Goal: Navigation & Orientation: Find specific page/section

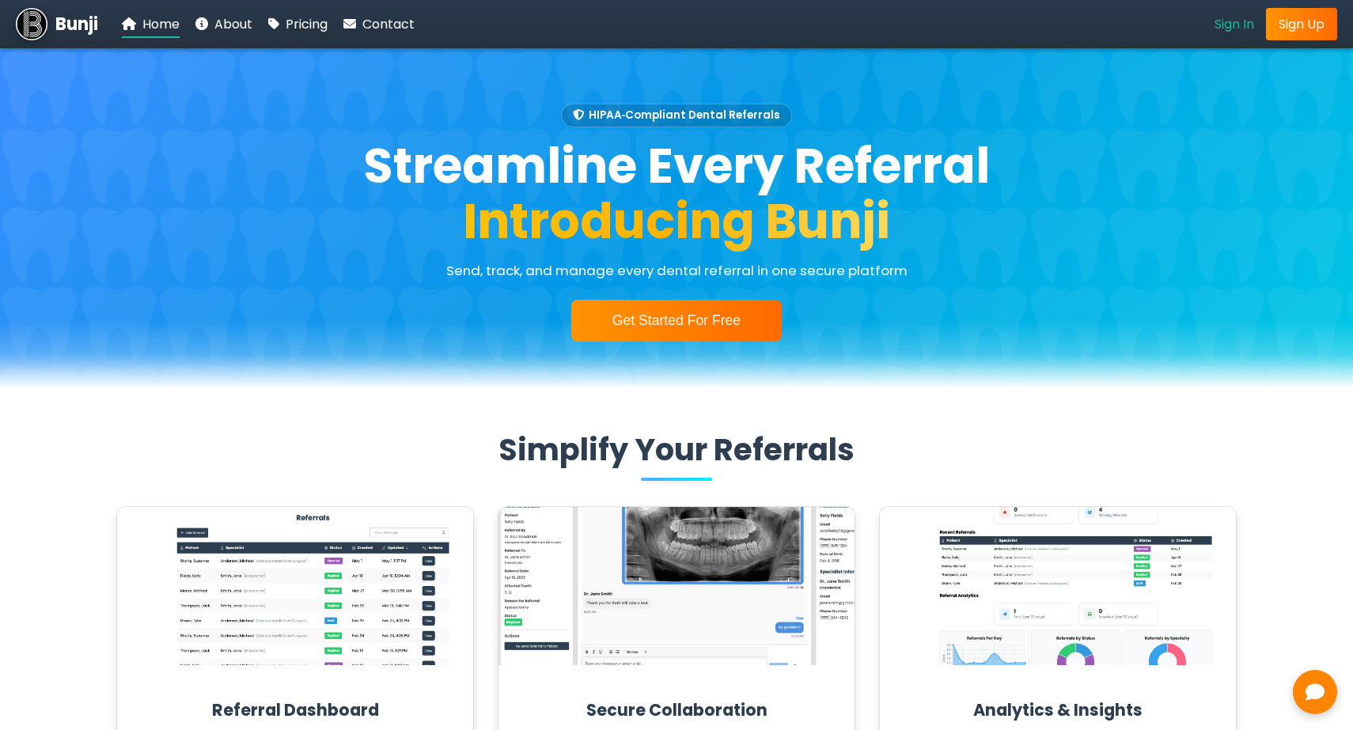
click at [1235, 29] on span "Sign In" at bounding box center [1234, 24] width 40 height 18
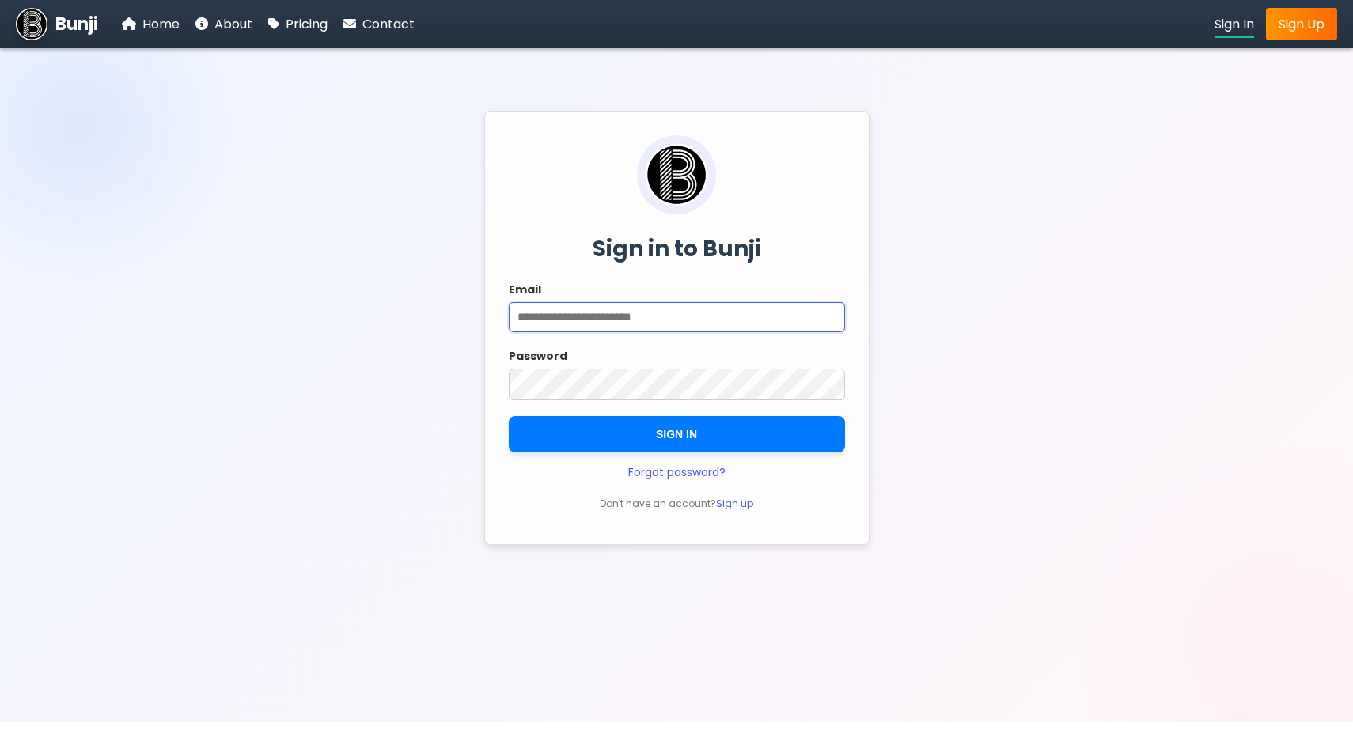
type input "**********"
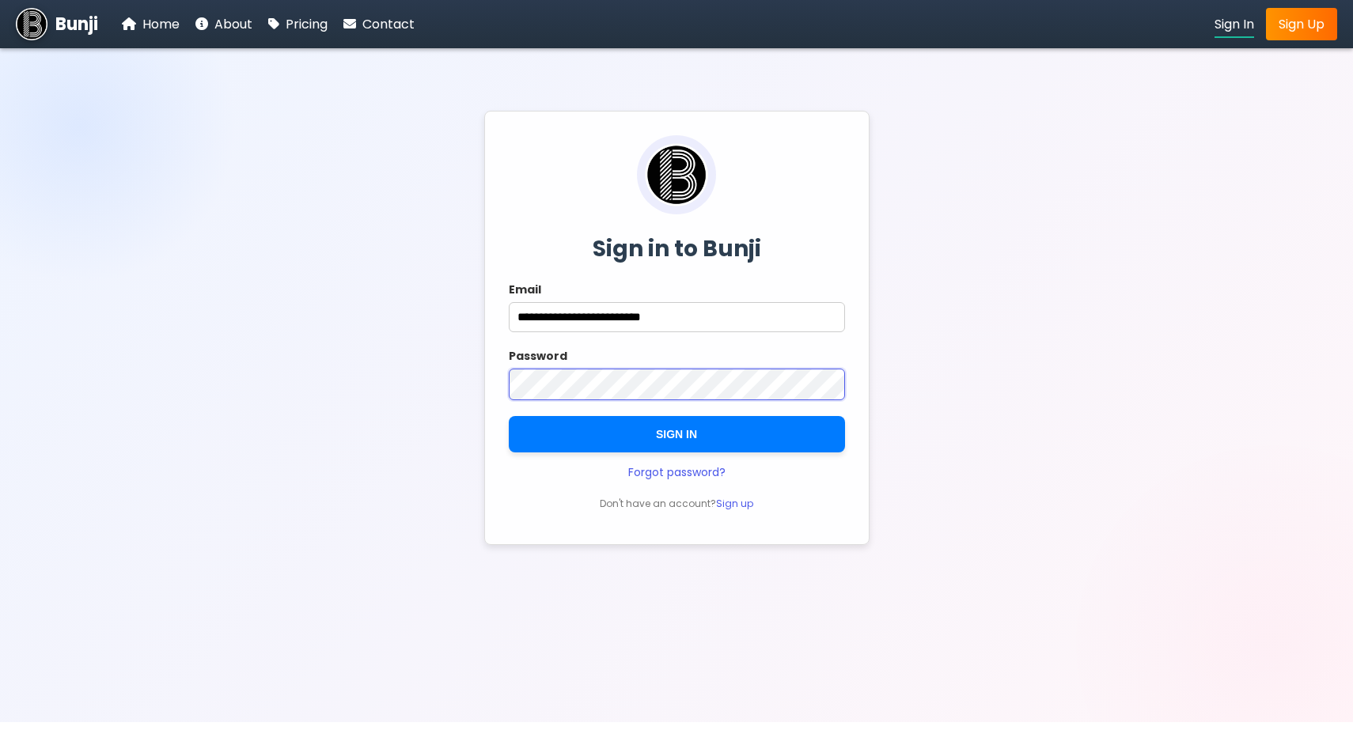
click at [676, 436] on button "SIGN IN" at bounding box center [677, 434] width 336 height 36
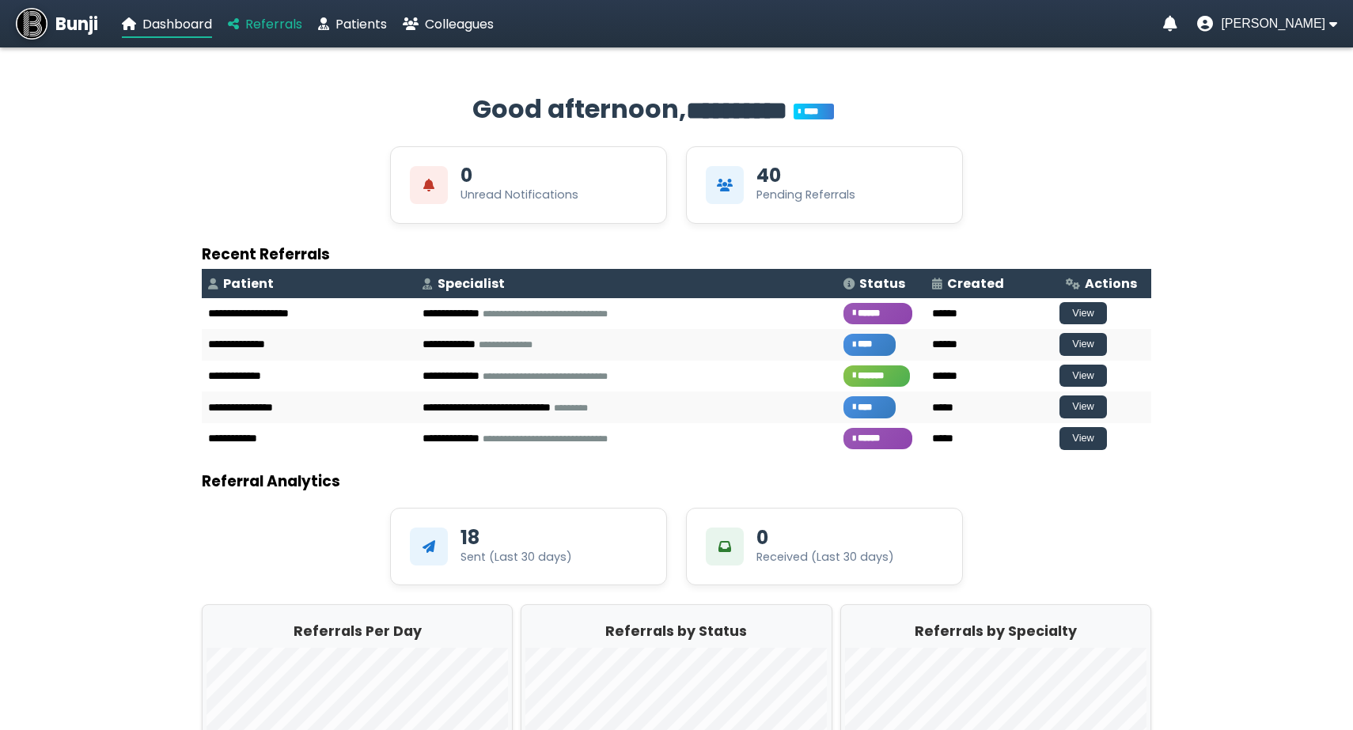
click at [267, 20] on span "Referrals" at bounding box center [273, 24] width 57 height 18
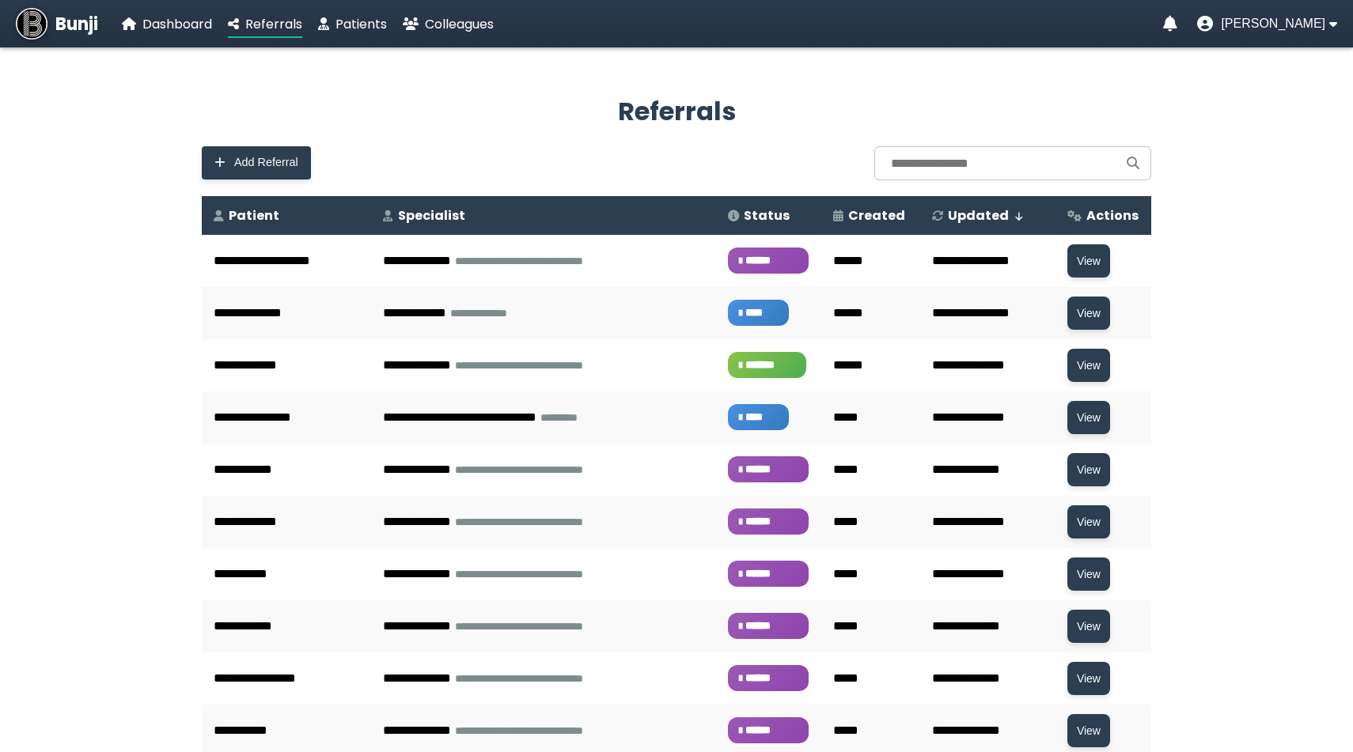
click at [81, 30] on span "Bunji" at bounding box center [76, 24] width 43 height 26
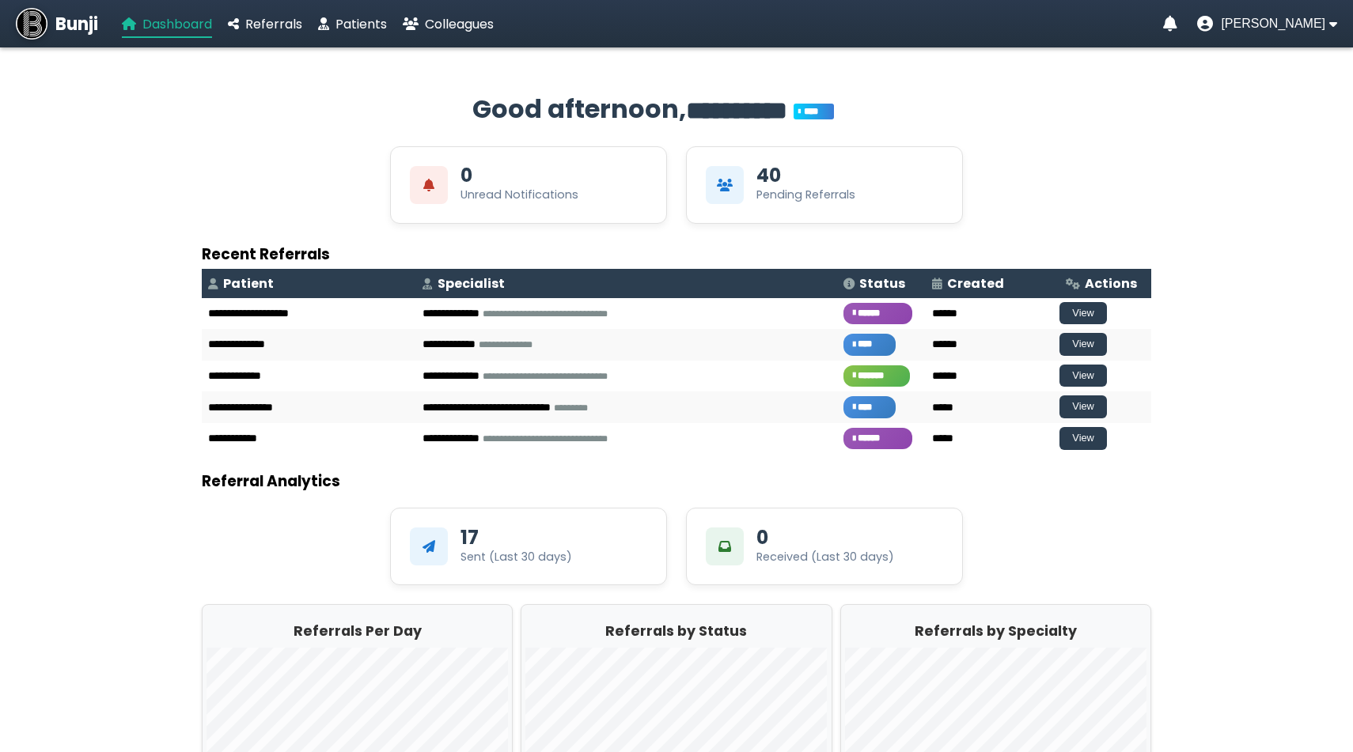
click at [178, 28] on span "Dashboard" at bounding box center [177, 24] width 70 height 18
click at [50, 28] on link "Bunji" at bounding box center [57, 24] width 82 height 32
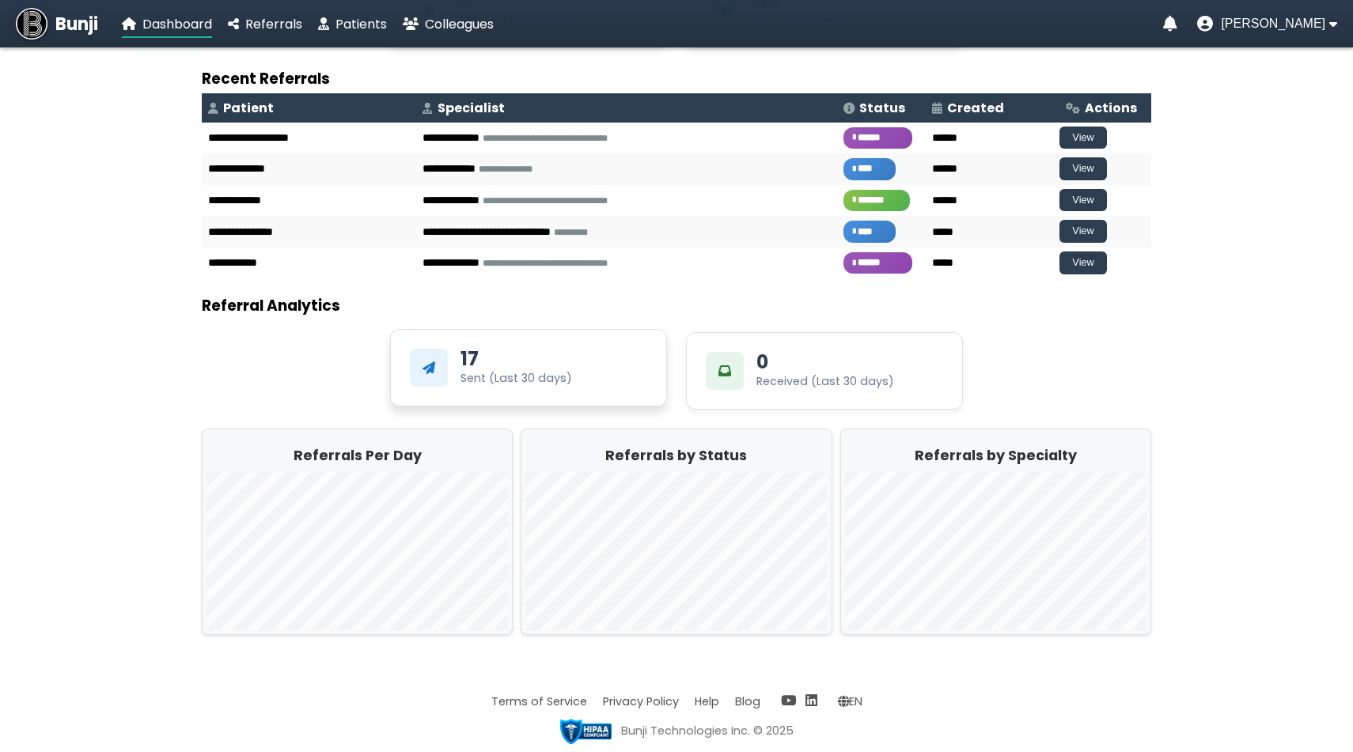
scroll to position [176, 0]
